Goal: Task Accomplishment & Management: Manage account settings

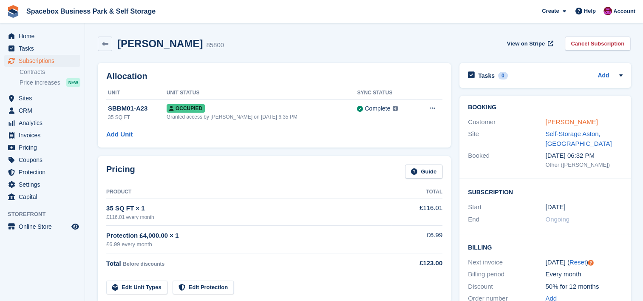
click at [555, 124] on link "Paul Williams" at bounding box center [572, 121] width 52 height 7
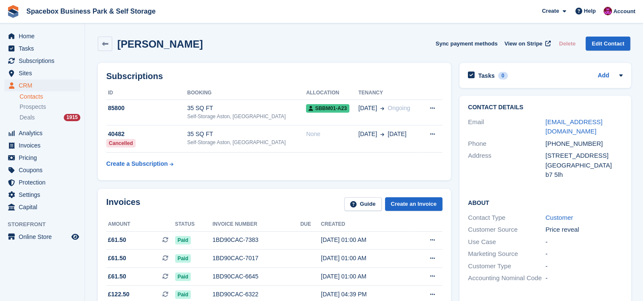
click at [200, 95] on th "Booking" at bounding box center [246, 93] width 119 height 14
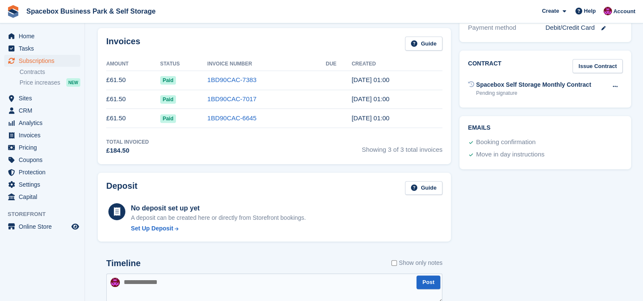
scroll to position [272, 0]
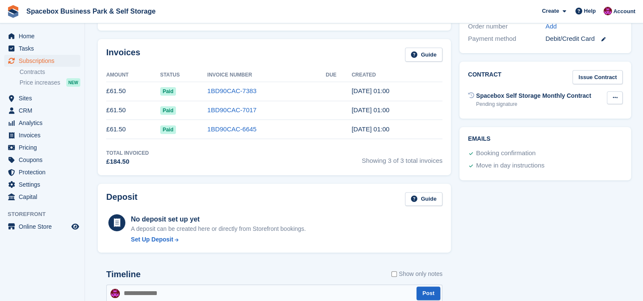
click at [614, 96] on icon at bounding box center [615, 98] width 5 height 6
click at [352, 165] on div "Total Invoiced £184.50 Showing 3 of 3 total invoices" at bounding box center [274, 157] width 336 height 17
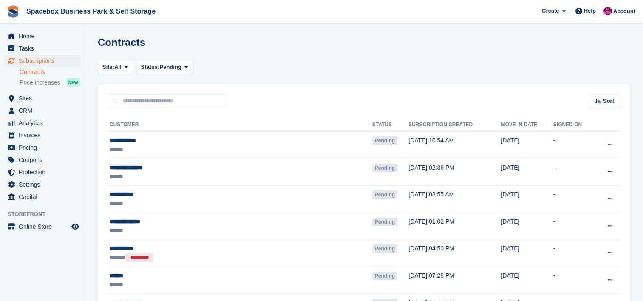
scroll to position [737, 0]
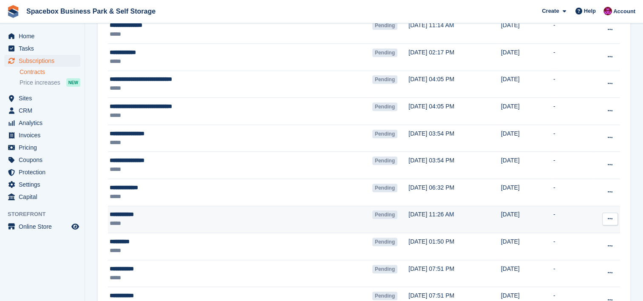
click at [501, 230] on td "12 Jun" at bounding box center [527, 219] width 52 height 27
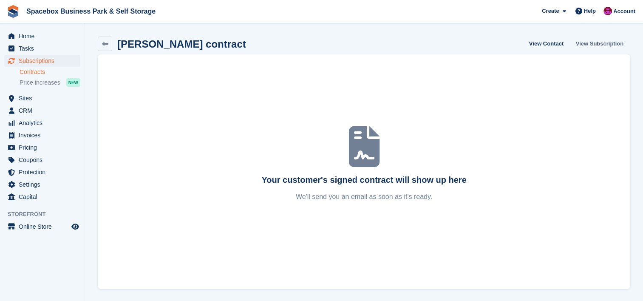
click at [595, 47] on link "View Subscription" at bounding box center [600, 44] width 54 height 14
click at [548, 40] on link "View Contact" at bounding box center [546, 44] width 41 height 14
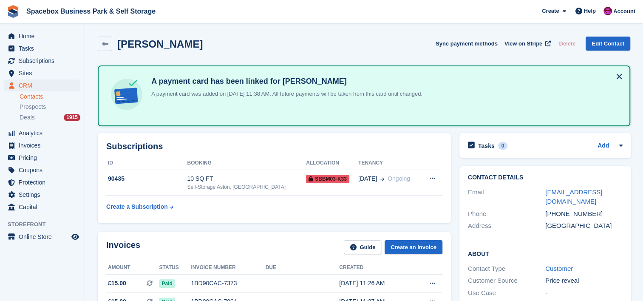
click at [581, 77] on div "A payment card has been linked for Luke Alders A payment card was added on 12 J…" at bounding box center [364, 96] width 518 height 46
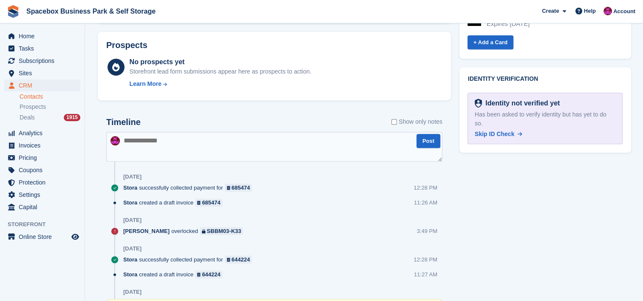
scroll to position [442, 0]
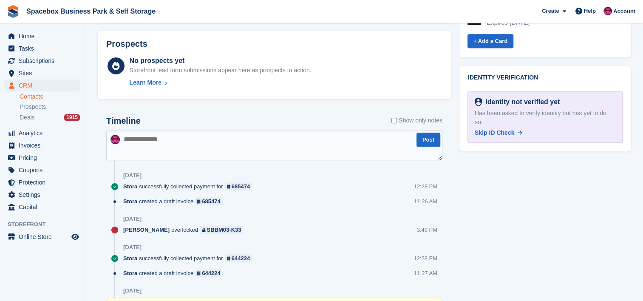
click at [270, 150] on textarea at bounding box center [274, 146] width 336 height 30
type textarea "**********"
click at [427, 145] on button "Post" at bounding box center [429, 140] width 24 height 14
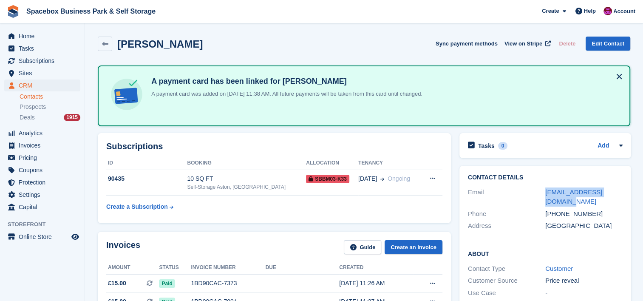
drag, startPoint x: 623, startPoint y: 191, endPoint x: 530, endPoint y: 195, distance: 93.2
click at [530, 195] on div "Contact Details Email lucasbucas393@gmail.com Phone +447802417162 Address Unite…" at bounding box center [546, 203] width 172 height 75
copy div "lucasbucas393@gmail.com"
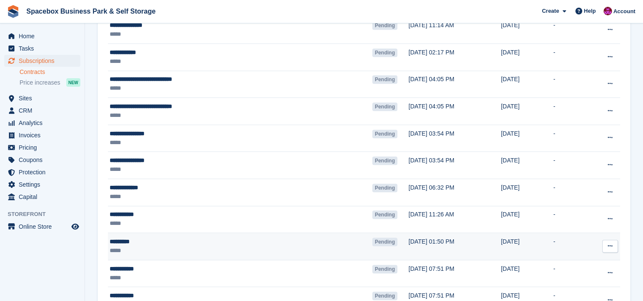
scroll to position [737, 0]
click at [162, 239] on div "*********" at bounding box center [201, 241] width 182 height 9
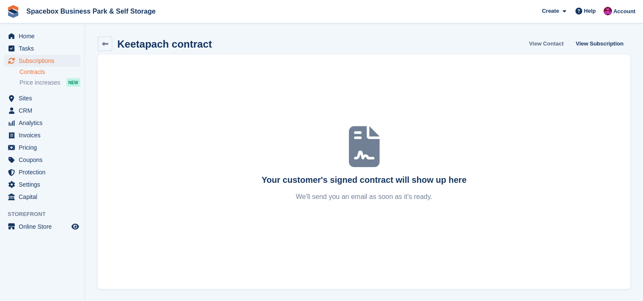
click at [553, 46] on link "View Contact" at bounding box center [546, 44] width 41 height 14
click at [579, 44] on link "View Subscription" at bounding box center [600, 44] width 54 height 14
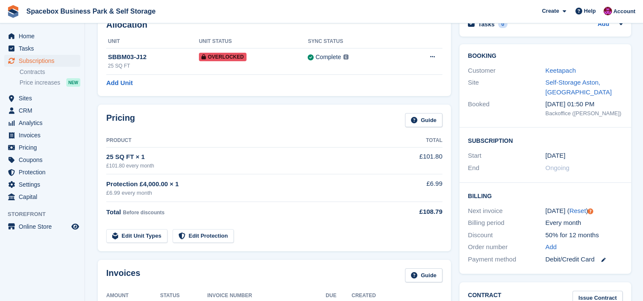
scroll to position [57, 0]
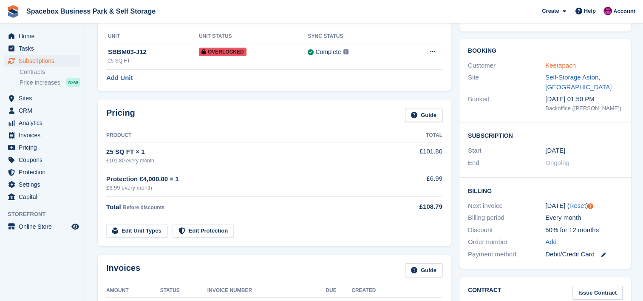
click at [563, 62] on link "Keetapach" at bounding box center [561, 65] width 31 height 7
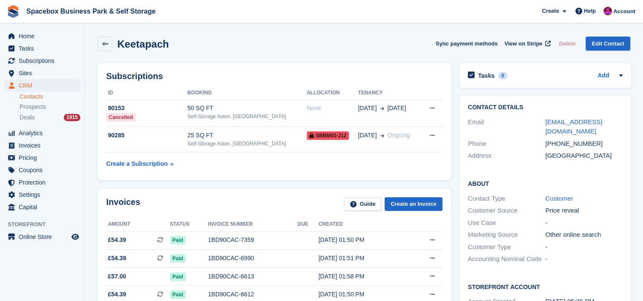
click at [222, 208] on div "Invoices Guide Create an Invoice" at bounding box center [274, 206] width 336 height 19
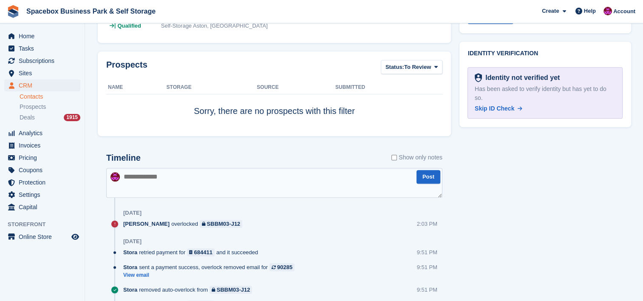
scroll to position [397, 0]
click at [225, 192] on textarea at bounding box center [274, 183] width 336 height 30
type textarea "*"
type textarea "**********"
click at [433, 178] on button "Post" at bounding box center [429, 177] width 24 height 14
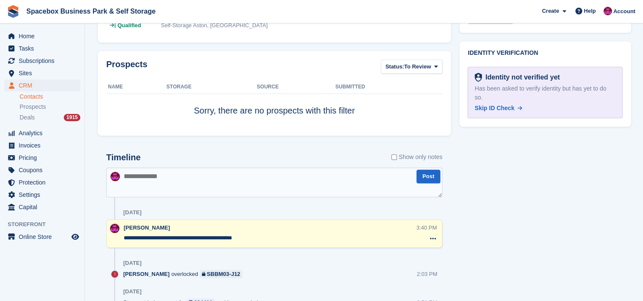
scroll to position [0, 0]
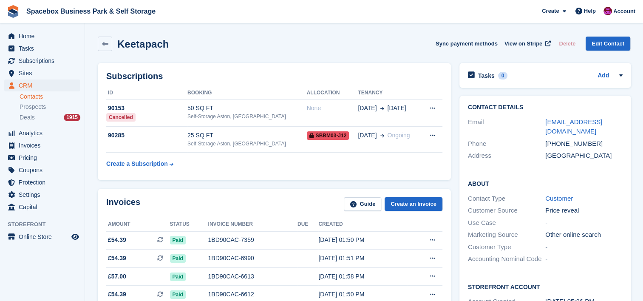
click at [57, 274] on aside "Home Tasks Subscriptions Subscriptions Subscriptions Contracts Price increases …" at bounding box center [42, 152] width 85 height 259
drag, startPoint x: 610, startPoint y: 120, endPoint x: 543, endPoint y: 122, distance: 67.6
click at [543, 122] on div "Email airbut04@gmail.com" at bounding box center [545, 127] width 155 height 22
copy div "airbut04@gmail.com"
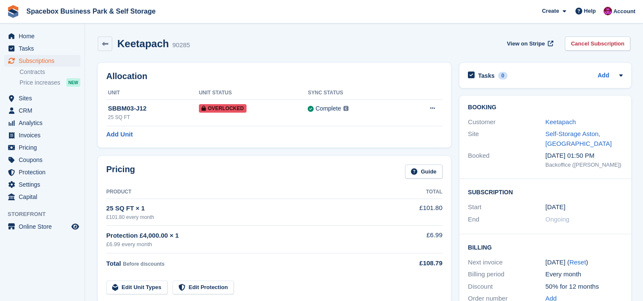
scroll to position [57, 0]
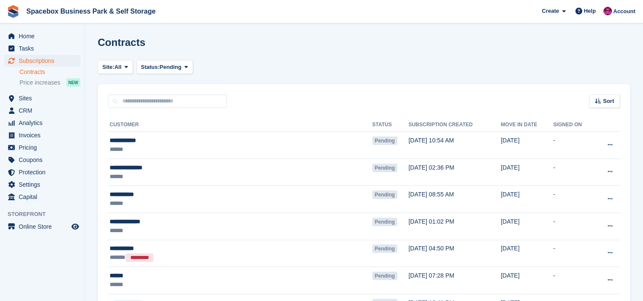
scroll to position [737, 0]
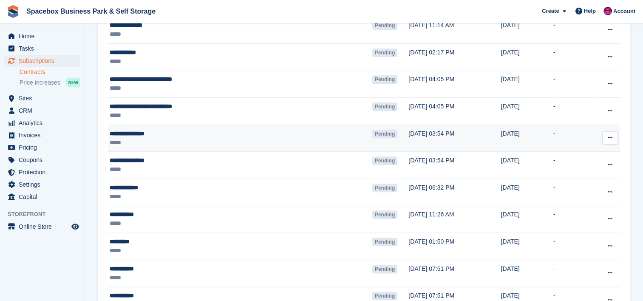
click at [219, 140] on div "*****" at bounding box center [201, 142] width 182 height 9
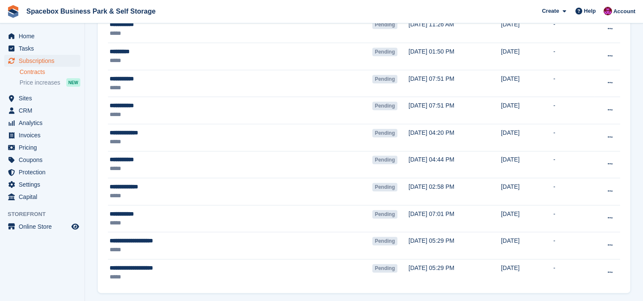
scroll to position [953, 0]
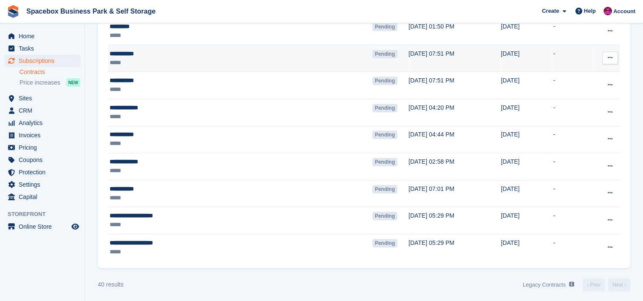
click at [261, 67] on td "**********" at bounding box center [240, 58] width 265 height 27
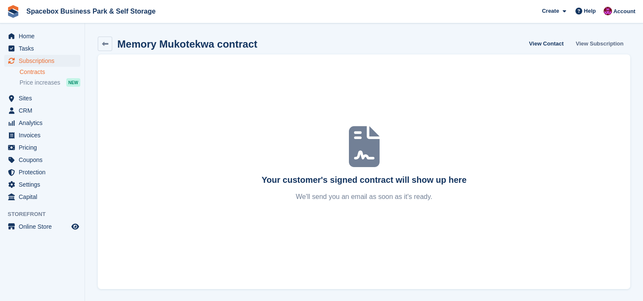
click at [596, 46] on link "View Subscription" at bounding box center [600, 44] width 54 height 14
click at [620, 44] on link "View Subscription" at bounding box center [600, 44] width 54 height 14
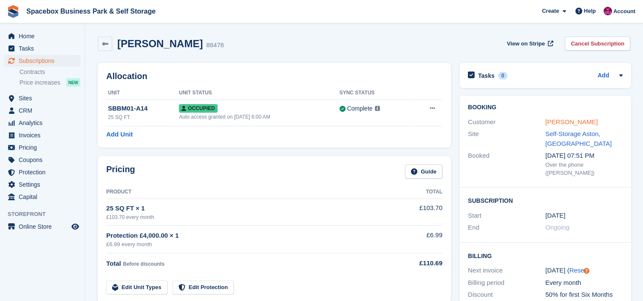
click at [558, 122] on link "[PERSON_NAME]" at bounding box center [572, 121] width 52 height 7
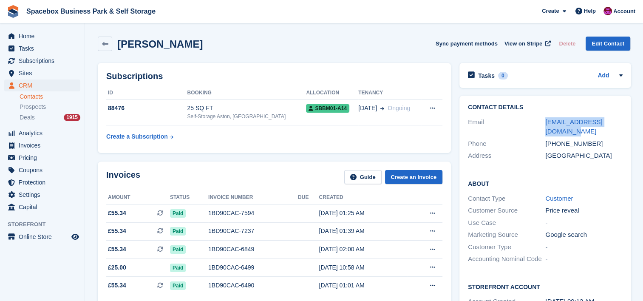
drag, startPoint x: 563, startPoint y: 131, endPoint x: 542, endPoint y: 119, distance: 24.6
click at [542, 119] on div "Email [EMAIL_ADDRESS][DOMAIN_NAME]" at bounding box center [545, 127] width 155 height 22
copy div "[EMAIL_ADDRESS][DOMAIN_NAME]"
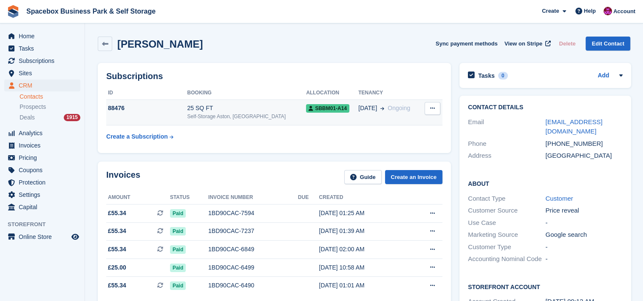
click at [239, 109] on div "25 SQ FT" at bounding box center [246, 108] width 119 height 9
click at [262, 114] on div "Self-Storage Aston, [GEOGRAPHIC_DATA]" at bounding box center [246, 117] width 119 height 8
click at [153, 167] on div "Invoices Guide Create an Invoice Amount Status Invoice number Due Created £55.3…" at bounding box center [274, 244] width 353 height 165
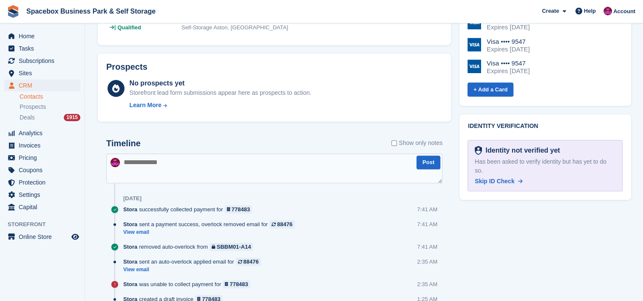
scroll to position [374, 0]
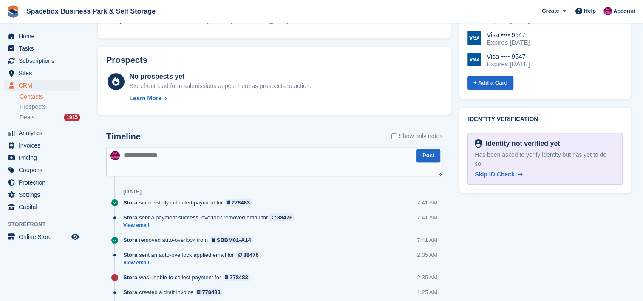
click at [168, 160] on textarea at bounding box center [274, 162] width 336 height 30
type textarea "**********"
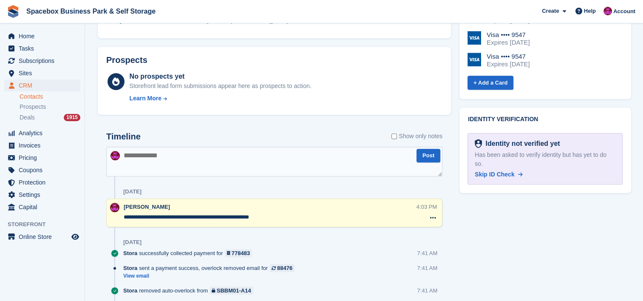
scroll to position [0, 0]
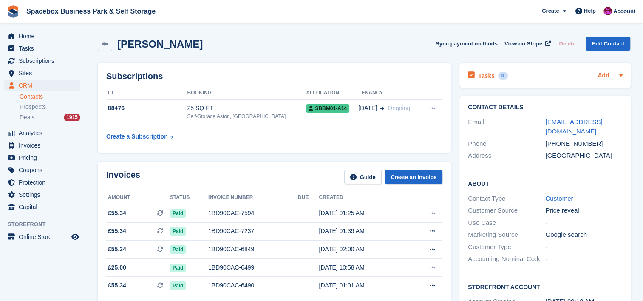
click at [601, 75] on link "Add" at bounding box center [603, 76] width 11 height 10
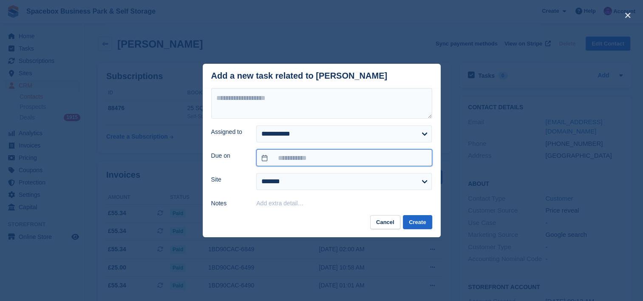
click at [390, 150] on input "text" at bounding box center [344, 157] width 176 height 17
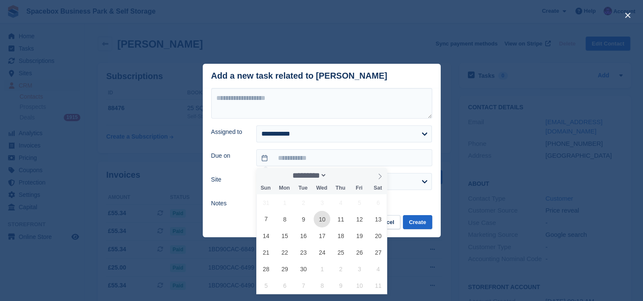
click at [326, 218] on span "10" at bounding box center [322, 219] width 17 height 17
type input "**********"
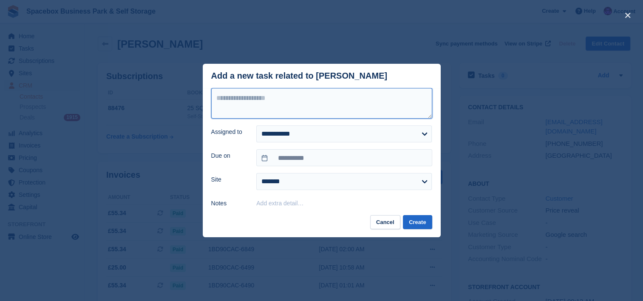
click at [309, 112] on textarea at bounding box center [321, 103] width 221 height 31
type textarea "**********"
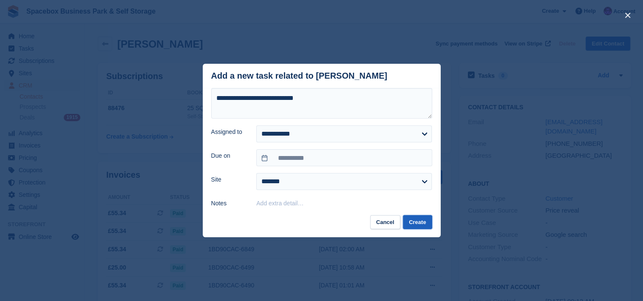
click at [427, 223] on button "Create" at bounding box center [417, 222] width 29 height 14
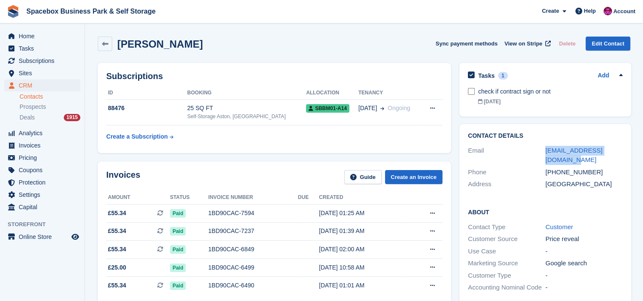
drag, startPoint x: 558, startPoint y: 162, endPoint x: 542, endPoint y: 146, distance: 22.6
click at [542, 146] on div "Email jordanluck4465@gmail.com" at bounding box center [545, 156] width 155 height 22
copy div "jordanluck4465@gmail.com"
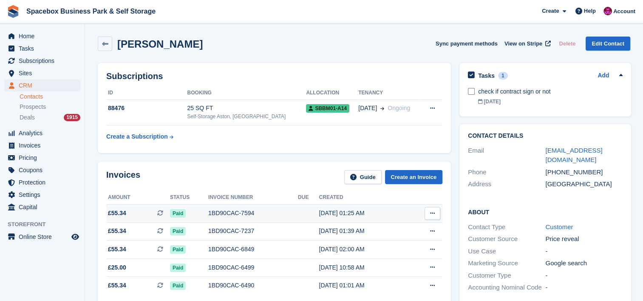
click at [350, 215] on div "01 Sep, 01:25 AM" at bounding box center [363, 213] width 89 height 9
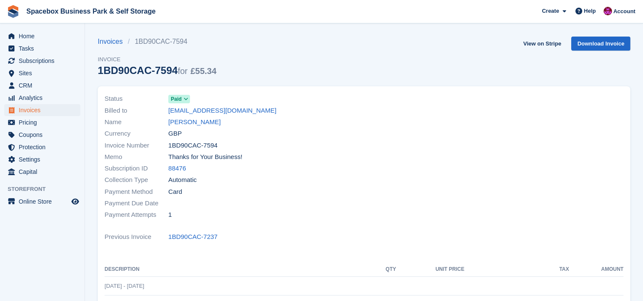
click at [350, 215] on div "Payment Attempts 1" at bounding box center [232, 214] width 255 height 11
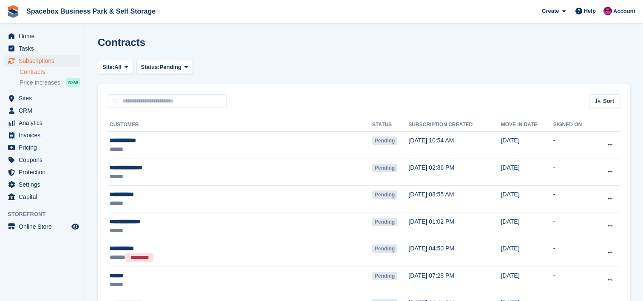
scroll to position [953, 0]
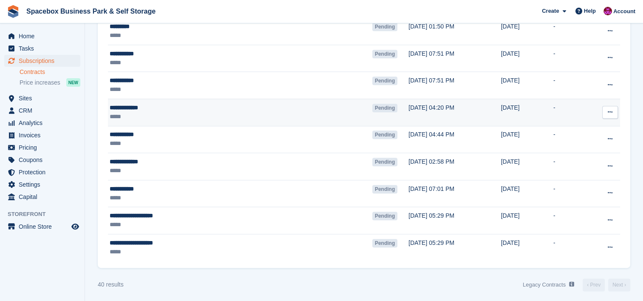
click at [224, 112] on div "*****" at bounding box center [201, 116] width 182 height 9
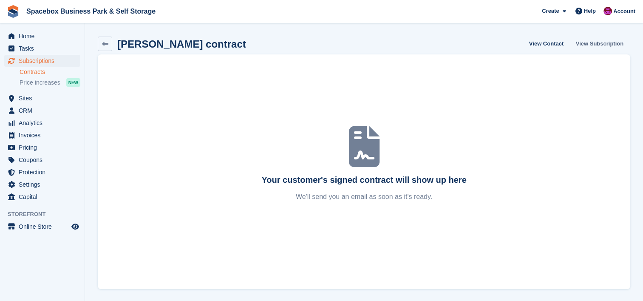
click at [584, 43] on link "View Subscription" at bounding box center [600, 44] width 54 height 14
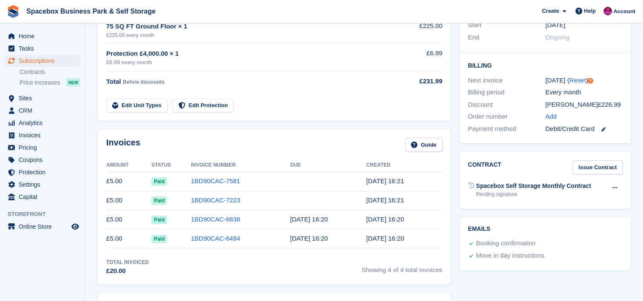
scroll to position [181, 0]
click at [614, 188] on icon at bounding box center [615, 189] width 5 height 6
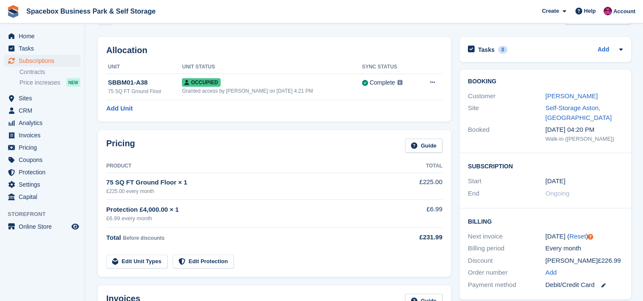
scroll to position [0, 0]
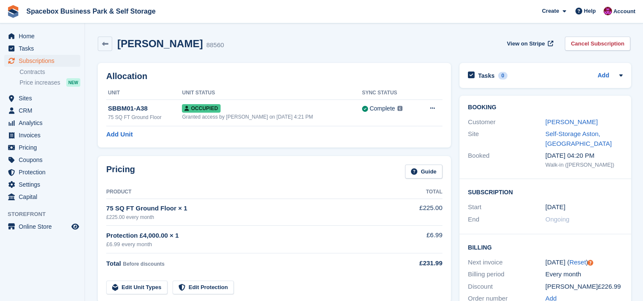
click at [442, 55] on div "Boyd M Branch 88560 View on Stripe Cancel Subscription" at bounding box center [364, 45] width 541 height 26
click at [414, 35] on div "Boyd M Branch 88560 View on Stripe Cancel Subscription" at bounding box center [364, 45] width 541 height 26
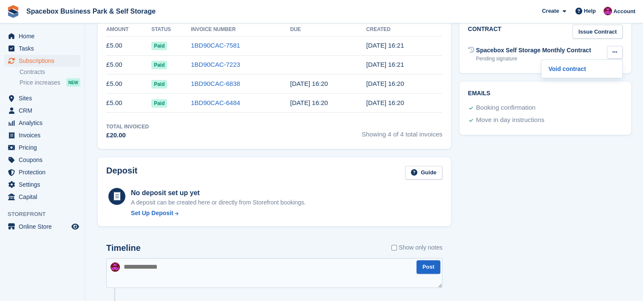
scroll to position [329, 0]
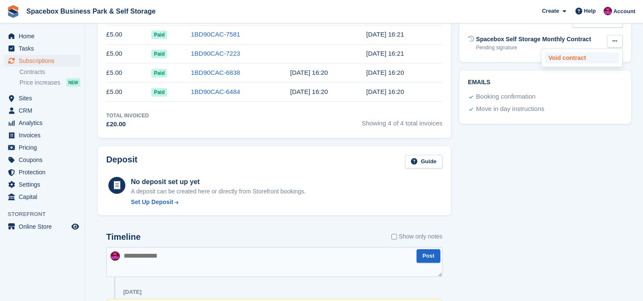
click at [576, 55] on p "Void contract" at bounding box center [582, 57] width 74 height 11
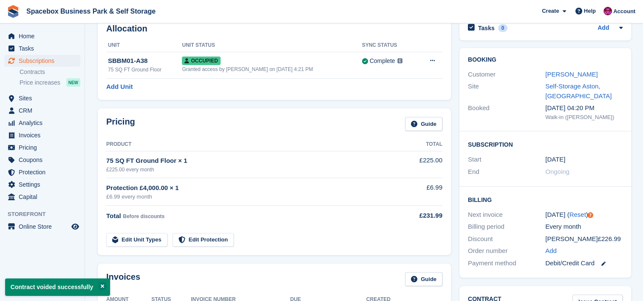
scroll to position [0, 0]
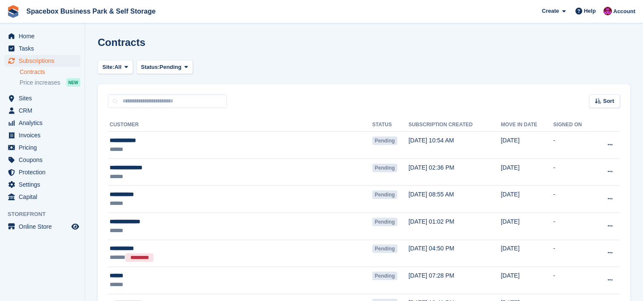
scroll to position [953, 0]
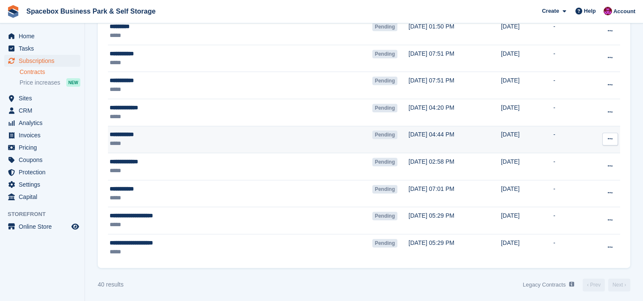
click at [225, 131] on div "**********" at bounding box center [201, 134] width 182 height 9
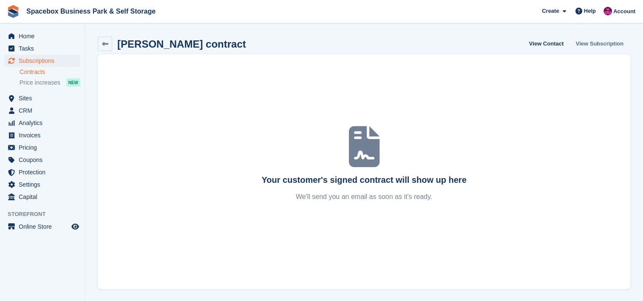
click at [599, 46] on link "View Subscription" at bounding box center [600, 44] width 54 height 14
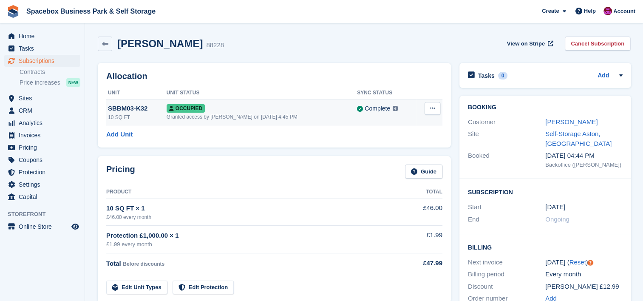
click at [315, 102] on td "Occupied Granted access by Avishka Chauhan on 29th May, 4:45 PM" at bounding box center [262, 113] width 191 height 26
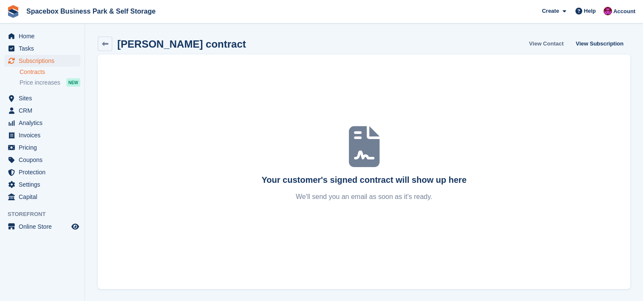
click at [538, 46] on link "View Contact" at bounding box center [546, 44] width 41 height 14
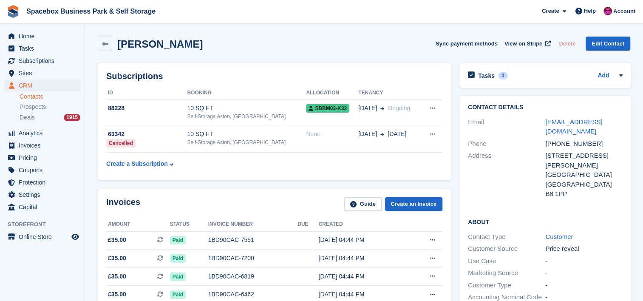
click at [223, 201] on div "Invoices Guide Create an Invoice" at bounding box center [274, 206] width 336 height 19
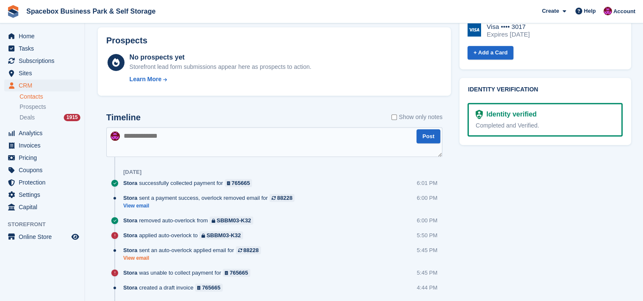
scroll to position [295, 0]
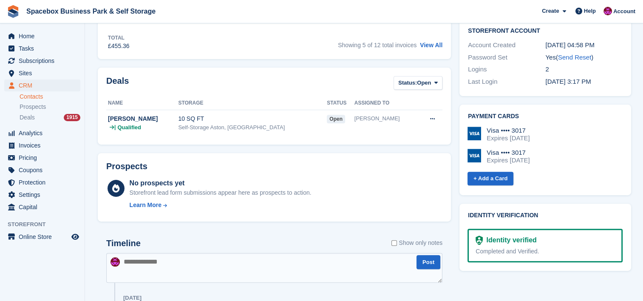
click at [141, 254] on textarea at bounding box center [274, 268] width 336 height 30
type textarea "**********"
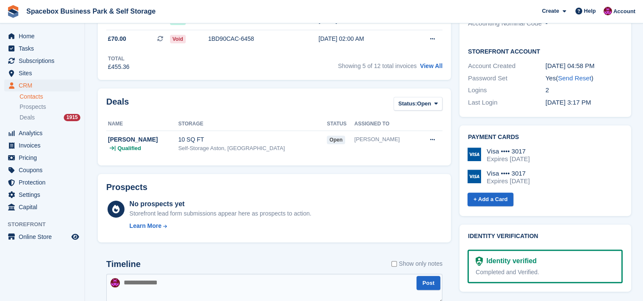
scroll to position [0, 0]
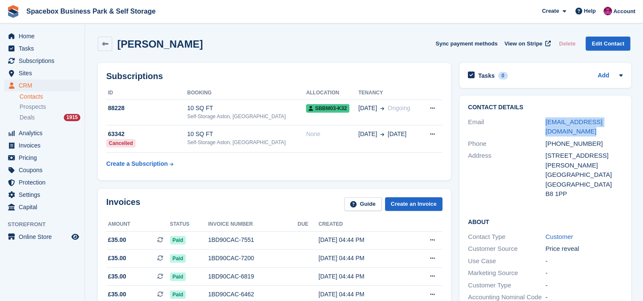
drag, startPoint x: 559, startPoint y: 131, endPoint x: 540, endPoint y: 118, distance: 23.6
click at [540, 118] on div "Email sophiamichelle95@yahoo.co.uk" at bounding box center [545, 127] width 155 height 22
copy div "[EMAIL_ADDRESS][DOMAIN_NAME]"
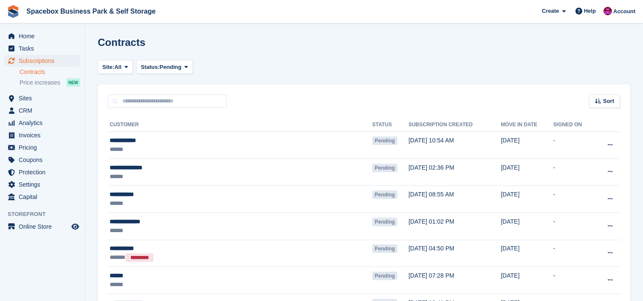
scroll to position [953, 0]
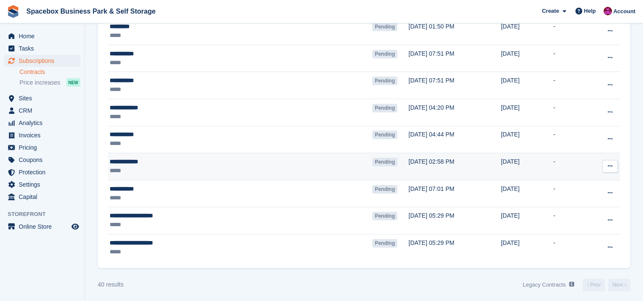
click at [198, 166] on div "*****" at bounding box center [201, 170] width 182 height 9
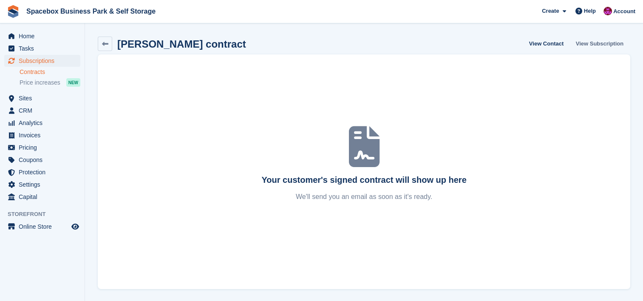
click at [595, 42] on link "View Subscription" at bounding box center [600, 44] width 54 height 14
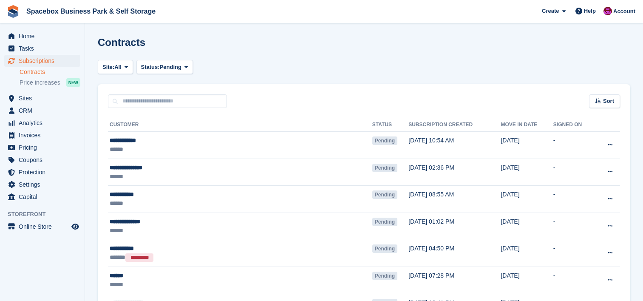
scroll to position [953, 0]
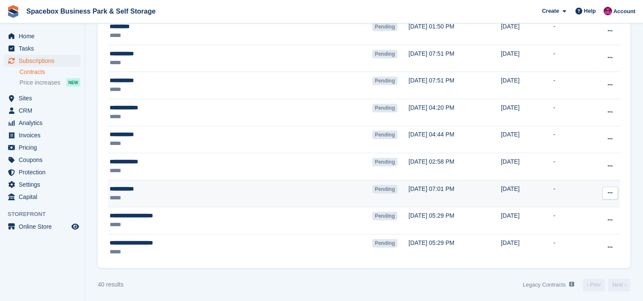
click at [373, 180] on td "Pending" at bounding box center [391, 193] width 36 height 27
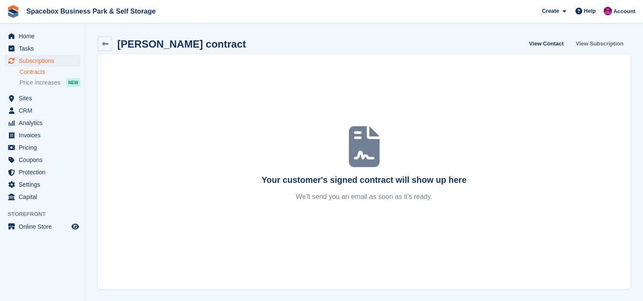
click at [614, 41] on link "View Subscription" at bounding box center [600, 44] width 54 height 14
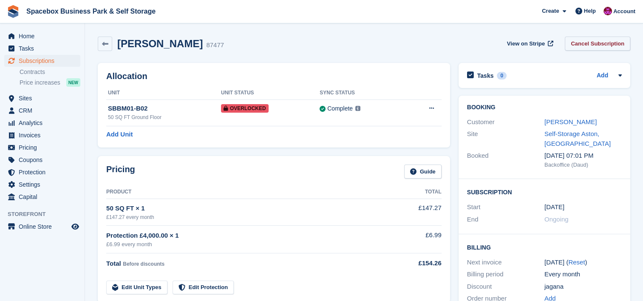
click at [614, 41] on link "Cancel Subscription" at bounding box center [597, 44] width 65 height 14
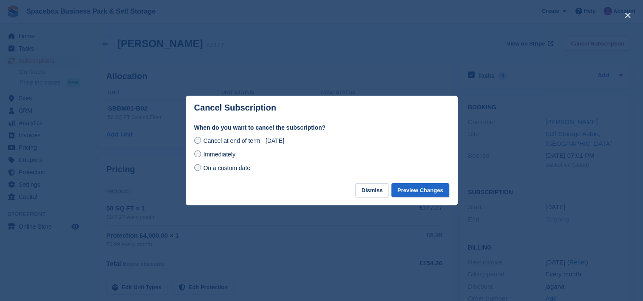
click at [569, 26] on div at bounding box center [321, 150] width 643 height 301
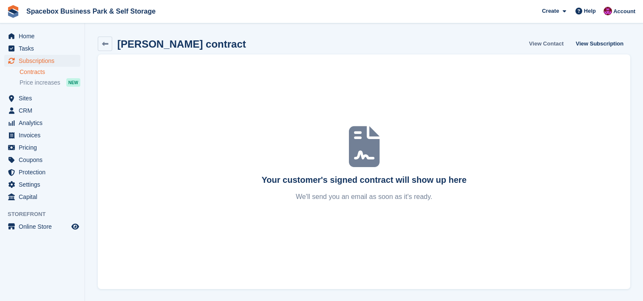
click at [558, 44] on link "View Contact" at bounding box center [546, 44] width 41 height 14
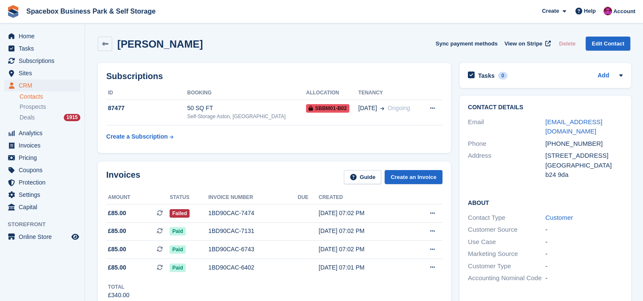
click at [182, 167] on div "Invoices Guide Create an Invoice Amount Status Invoice number Due Created £85.0…" at bounding box center [274, 235] width 353 height 147
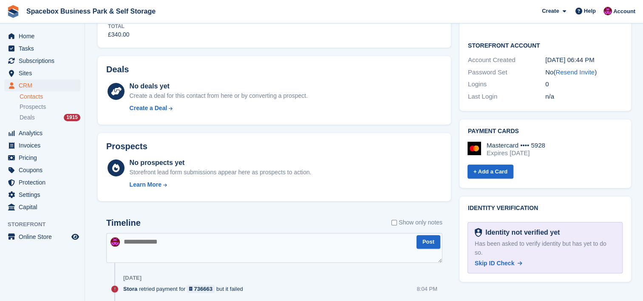
scroll to position [306, 0]
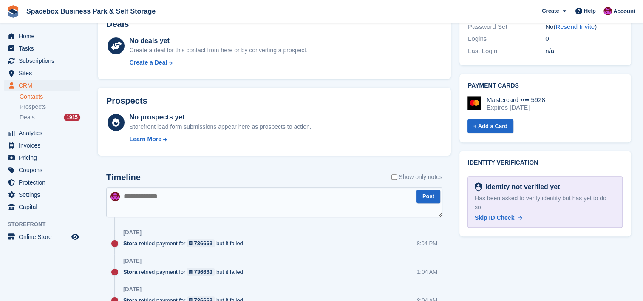
click at [178, 188] on textarea at bounding box center [274, 203] width 336 height 30
click at [220, 201] on textarea "**********" at bounding box center [274, 203] width 336 height 30
click at [290, 197] on textarea "**********" at bounding box center [274, 203] width 336 height 30
type textarea "**********"
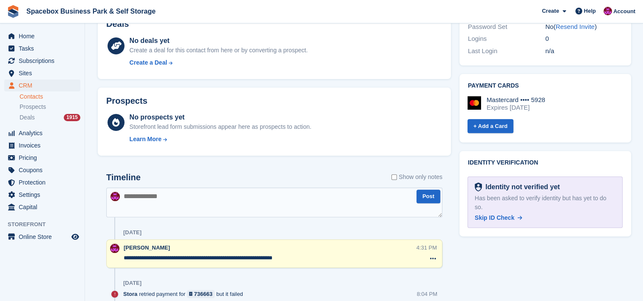
scroll to position [0, 0]
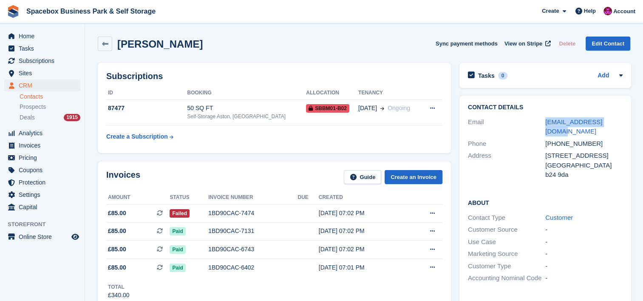
drag, startPoint x: 624, startPoint y: 123, endPoint x: 541, endPoint y: 125, distance: 83.0
click at [541, 125] on div "Contact Details Email omarjagan@hotmail.com Phone +447459121097 Address 63 fern…" at bounding box center [546, 143] width 172 height 94
copy div "omarjagan@hotmail.com"
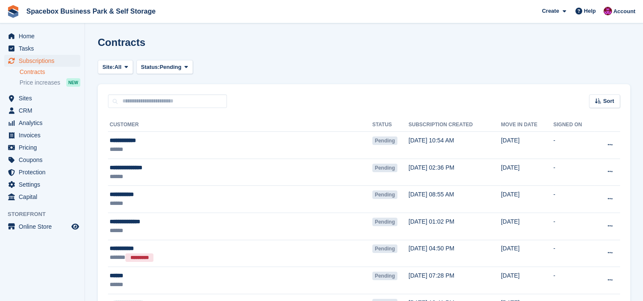
click at [171, 38] on div "Contracts" at bounding box center [364, 48] width 533 height 22
click at [220, 63] on div "Site: All 200 SQFT to 450 SQFT Office Space Aston, Birmingham Self-Storage Asto…" at bounding box center [364, 67] width 533 height 14
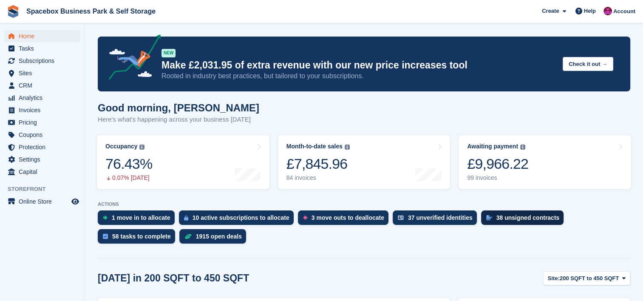
click at [513, 217] on div "38 unsigned contracts" at bounding box center [528, 217] width 63 height 7
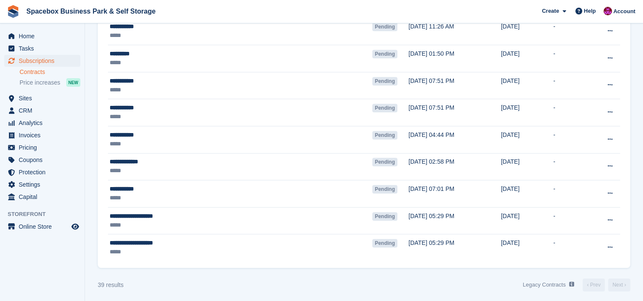
scroll to position [925, 0]
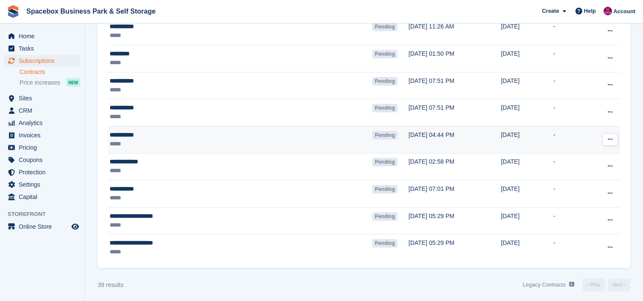
click at [409, 147] on td "[DATE] 04:44 PM" at bounding box center [455, 139] width 92 height 27
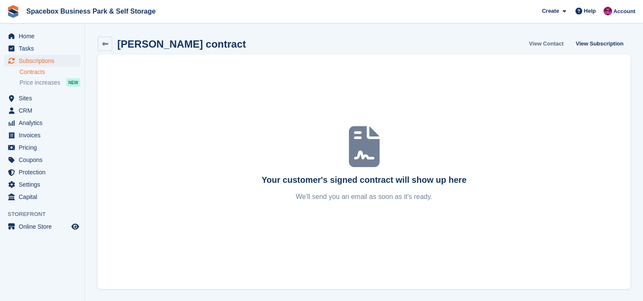
click at [558, 41] on link "View Contact" at bounding box center [546, 44] width 41 height 14
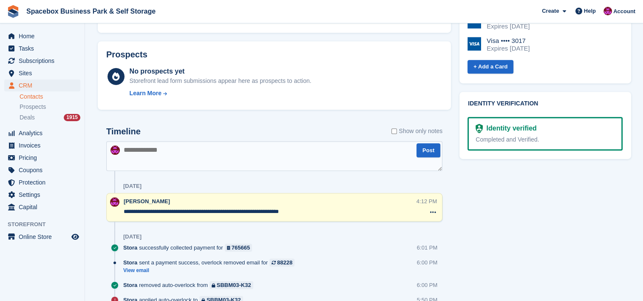
scroll to position [419, 0]
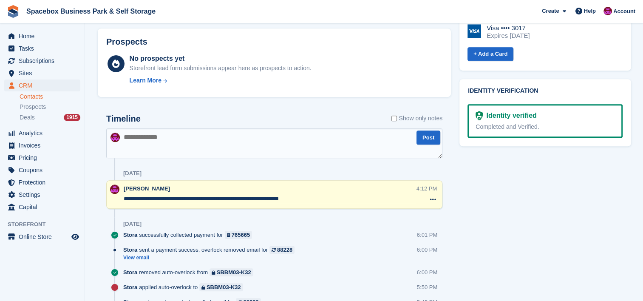
click at [313, 133] on textarea at bounding box center [274, 143] width 336 height 30
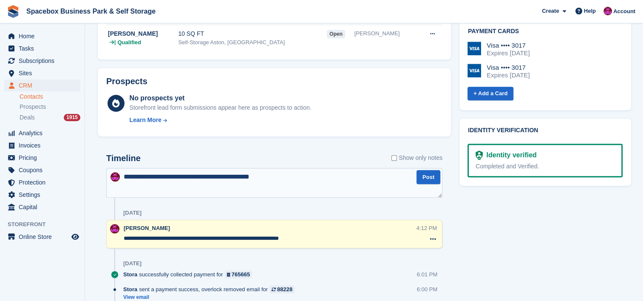
scroll to position [385, 0]
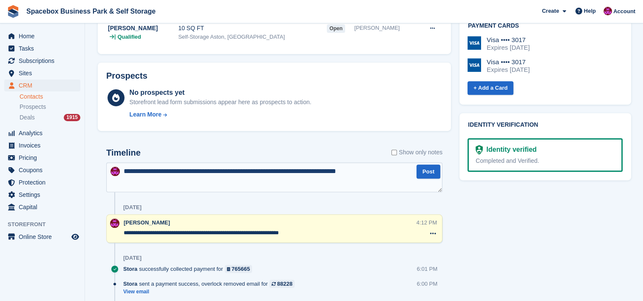
type textarea "**********"
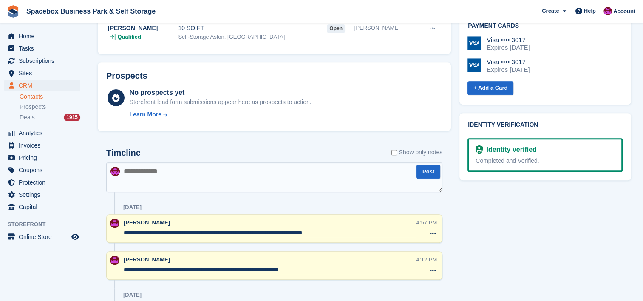
scroll to position [0, 0]
